Goal: Navigation & Orientation: Find specific page/section

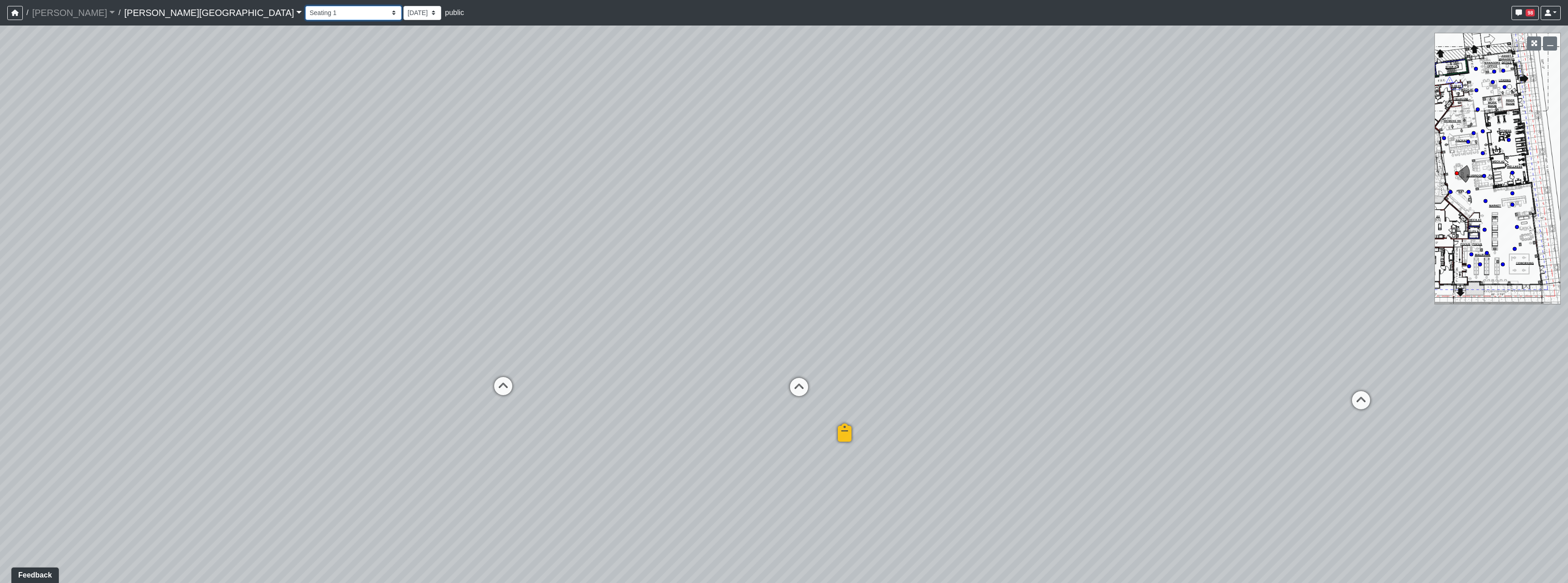
click at [306, 13] on select "Hallway Hospitality Bar Package Room Package Room Entry Pool Courtyard Entry 1 …" at bounding box center [354, 13] width 96 height 14
click at [306, 6] on select "Hallway Hospitality Bar Package Room Package Room Entry Pool Courtyard Entry 1 …" at bounding box center [354, 13] width 96 height 14
select select "am3i6LkKFb81qQfRWAjHN7"
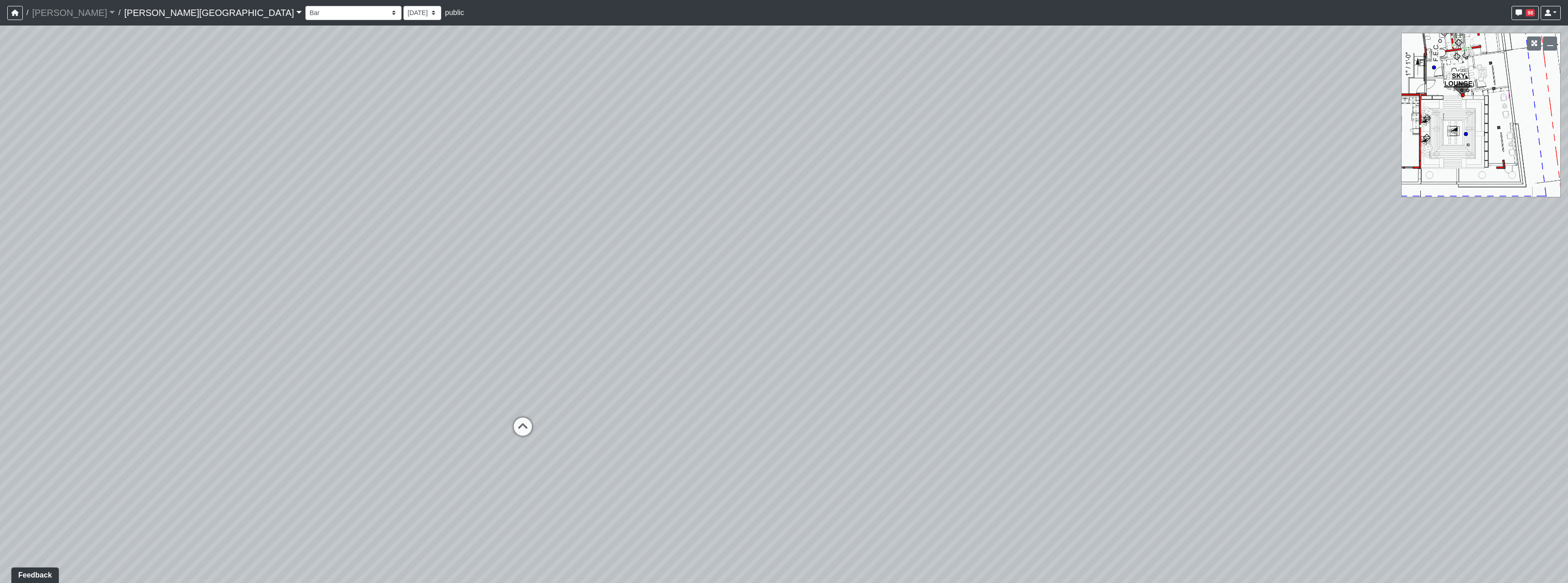
drag, startPoint x: 691, startPoint y: 314, endPoint x: 172, endPoint y: 203, distance: 530.7
click at [186, 201] on div "Loading... Entry Loading... Seating Loading... Created by [PERSON_NAME] - [DATE…" at bounding box center [784, 304] width 1568 height 557
drag, startPoint x: 872, startPoint y: 284, endPoint x: 150, endPoint y: 259, distance: 722.4
click at [151, 258] on div "Loading... Entry Loading... Seating Loading... Created by [PERSON_NAME] - [DATE…" at bounding box center [784, 304] width 1568 height 557
drag, startPoint x: 749, startPoint y: 285, endPoint x: 105, endPoint y: 282, distance: 644.0
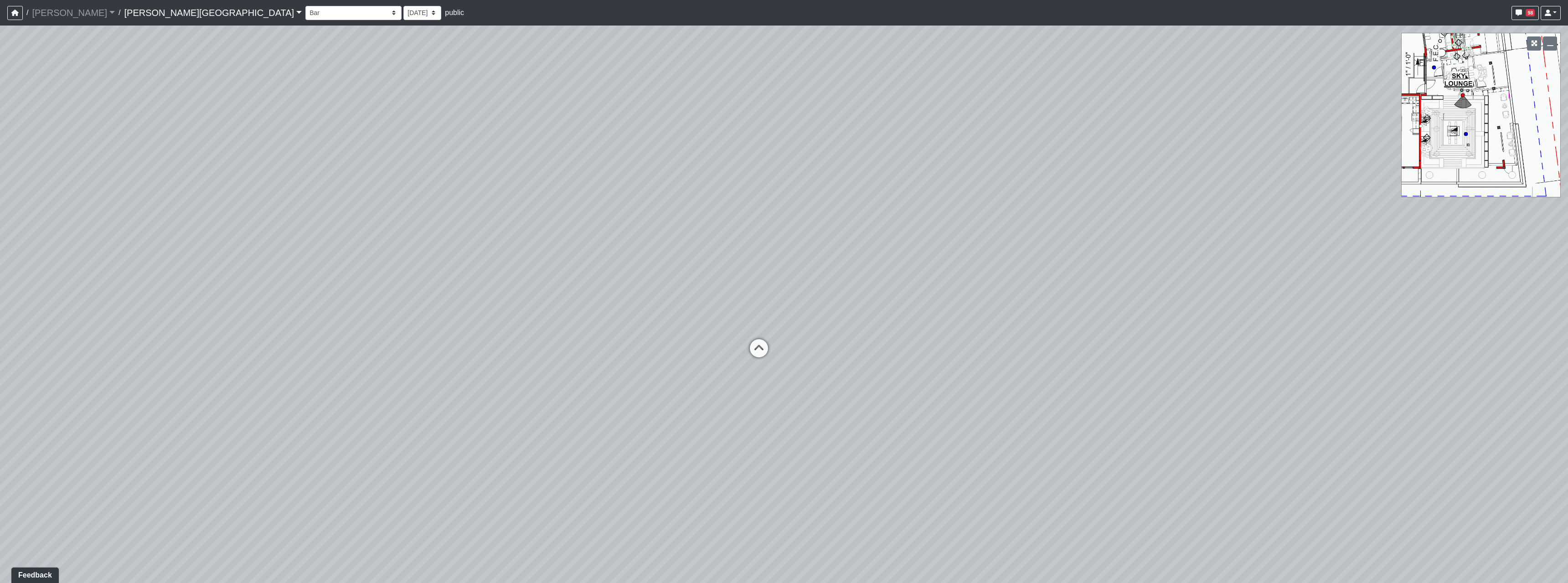
click at [125, 283] on div "Loading... Entry Loading... Seating Loading... Created by [PERSON_NAME] - [DATE…" at bounding box center [784, 304] width 1568 height 557
drag, startPoint x: 307, startPoint y: 278, endPoint x: 455, endPoint y: 301, distance: 149.8
click at [455, 301] on div "Loading... Entry Loading... Seating Loading... Created by [PERSON_NAME] - [DATE…" at bounding box center [784, 304] width 1568 height 557
